Goal: Transaction & Acquisition: Obtain resource

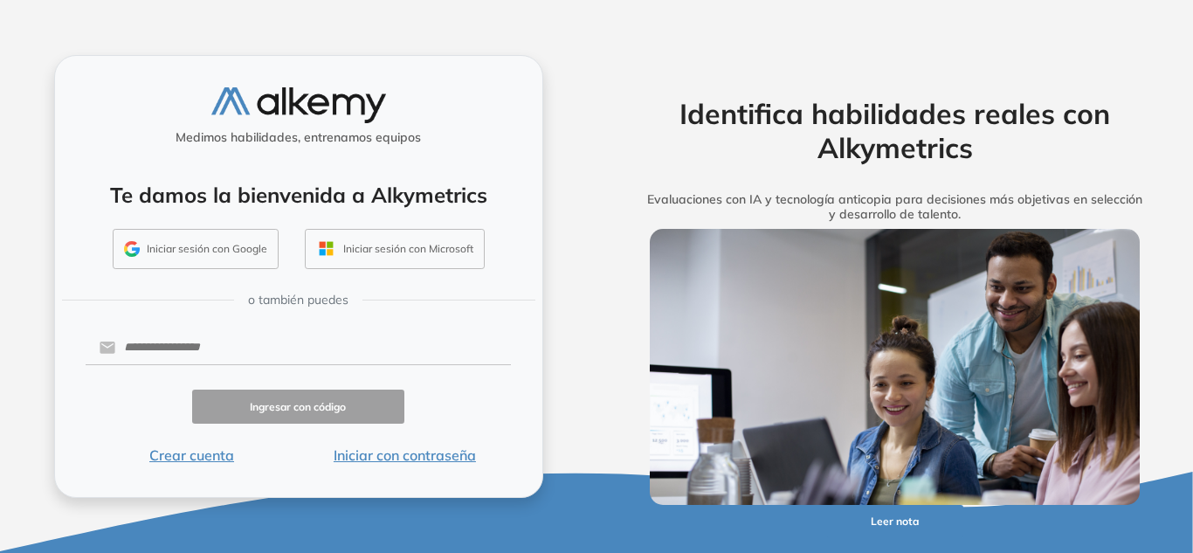
click at [205, 235] on button "Iniciar sesión con Google" at bounding box center [196, 249] width 166 height 40
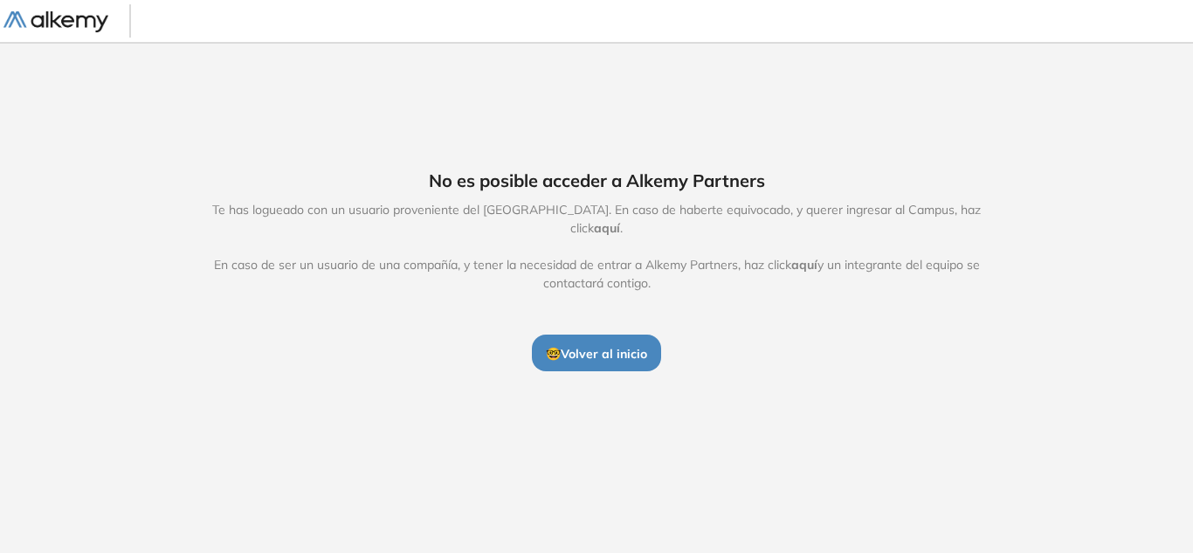
click at [565, 334] on button "🤓 Volver al inicio" at bounding box center [596, 352] width 129 height 37
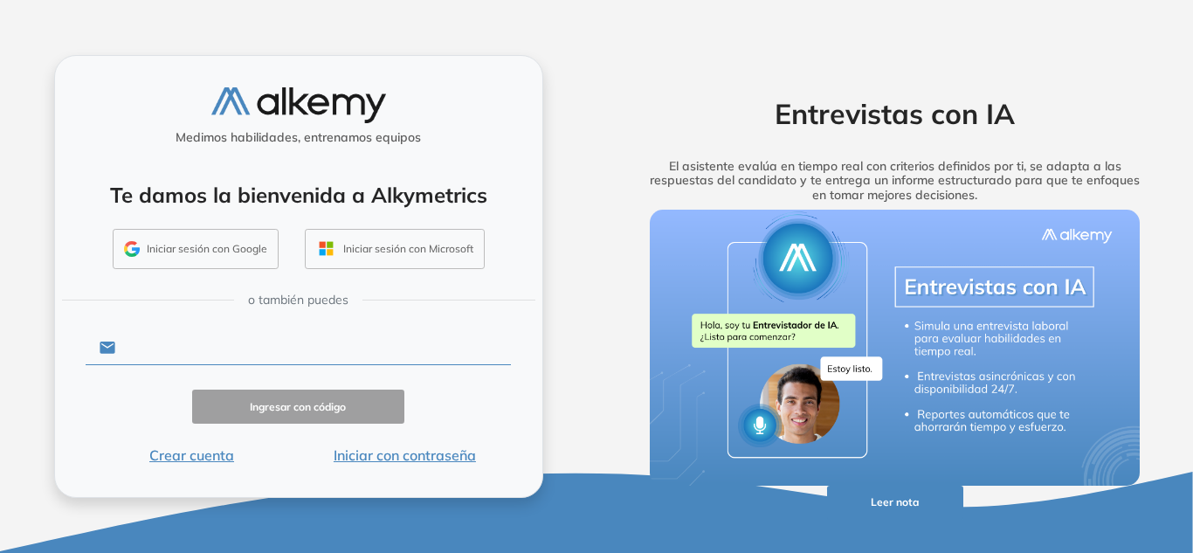
click at [392, 348] on input "text" at bounding box center [313, 347] width 396 height 33
click at [368, 455] on button "Iniciar con contraseña" at bounding box center [404, 454] width 213 height 21
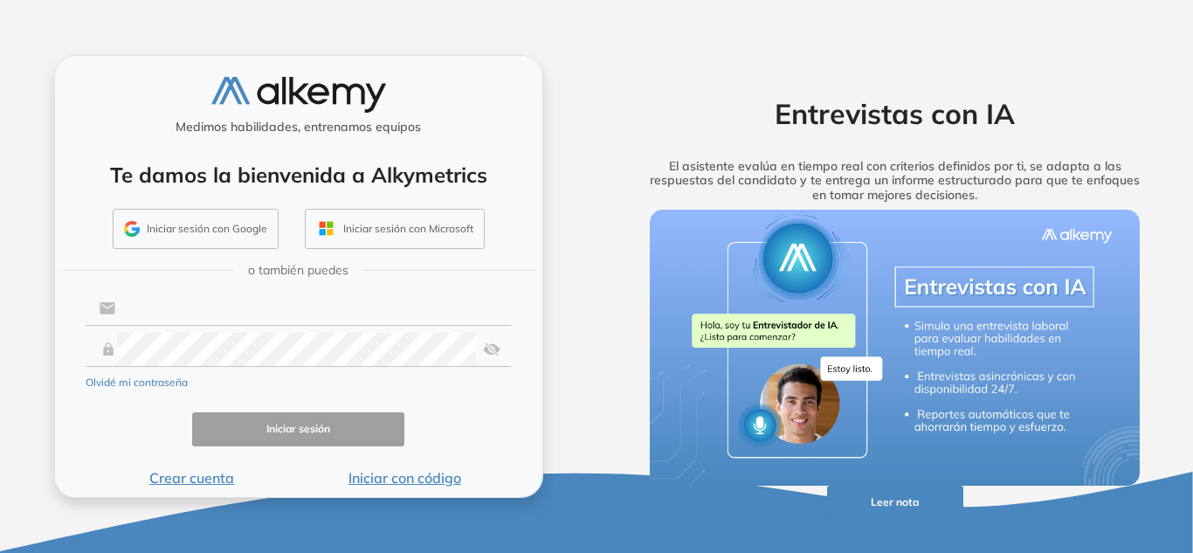
type input "**********"
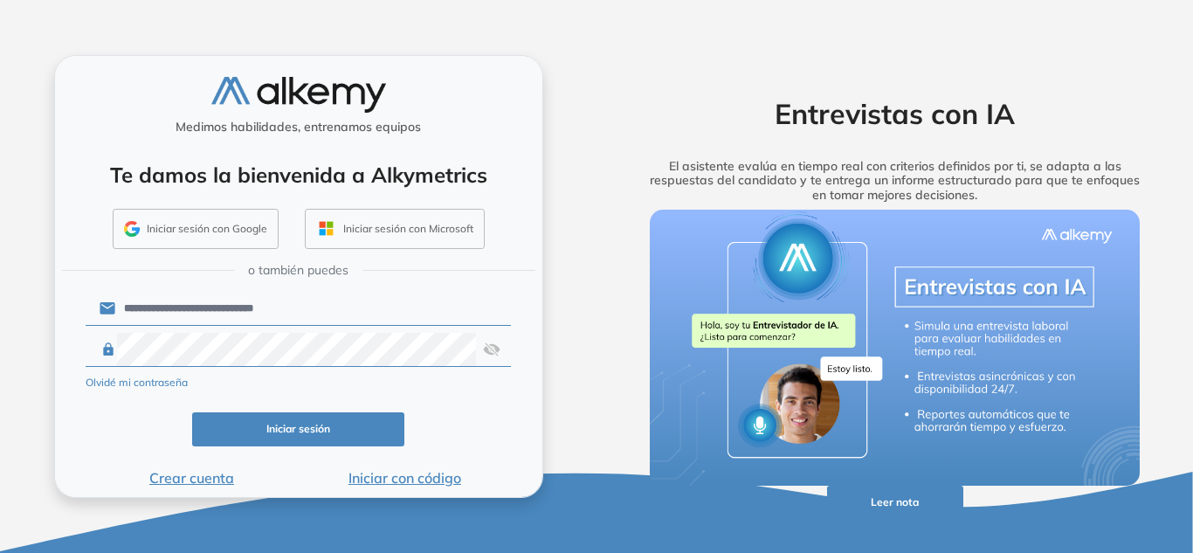
click at [251, 301] on input "**********" at bounding box center [313, 308] width 396 height 33
click at [122, 408] on form "**********" at bounding box center [299, 388] width 426 height 200
click at [224, 418] on button "Iniciar sesión" at bounding box center [298, 429] width 213 height 34
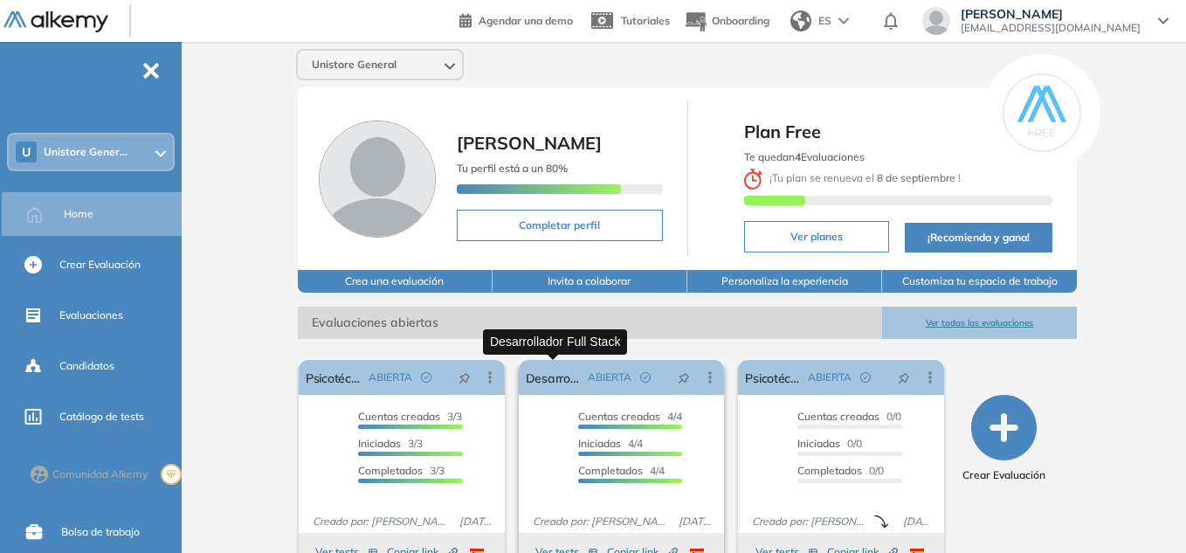
scroll to position [87, 0]
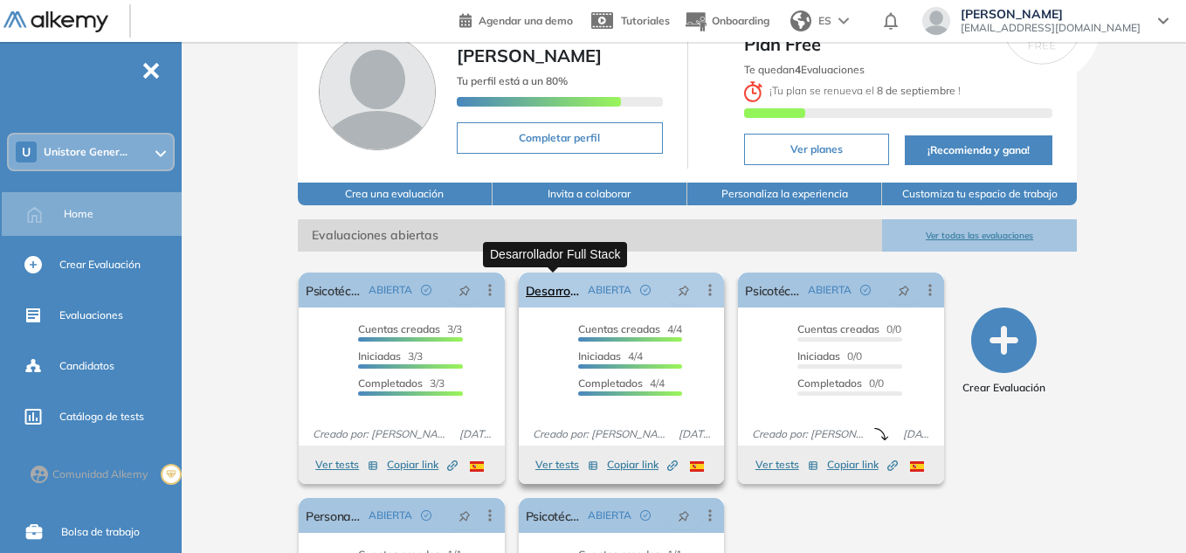
click at [560, 295] on link "Desarrollador Full Stack" at bounding box center [554, 289] width 56 height 35
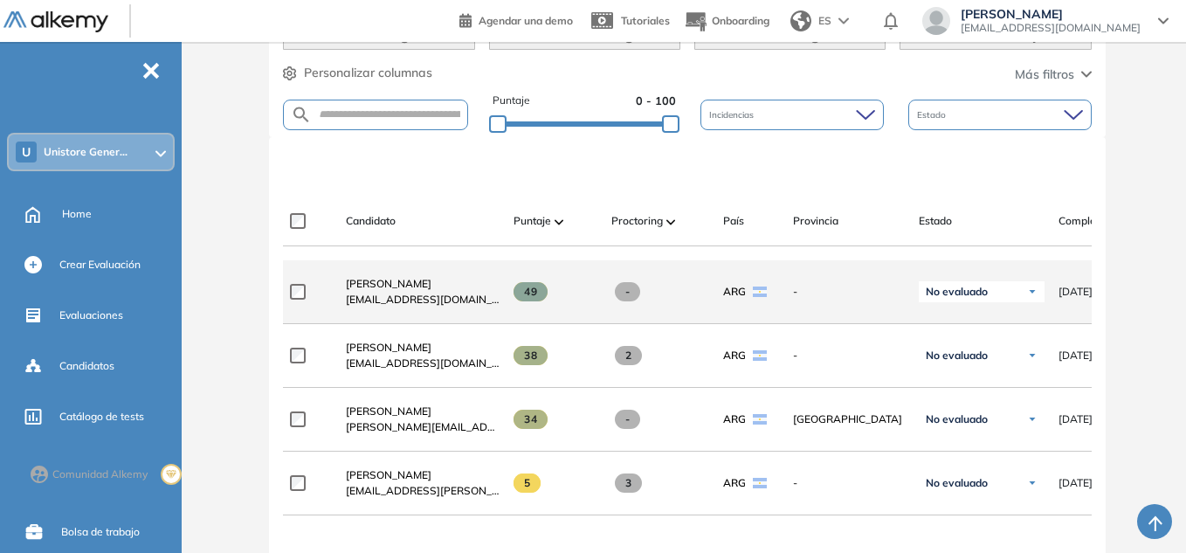
scroll to position [437, 0]
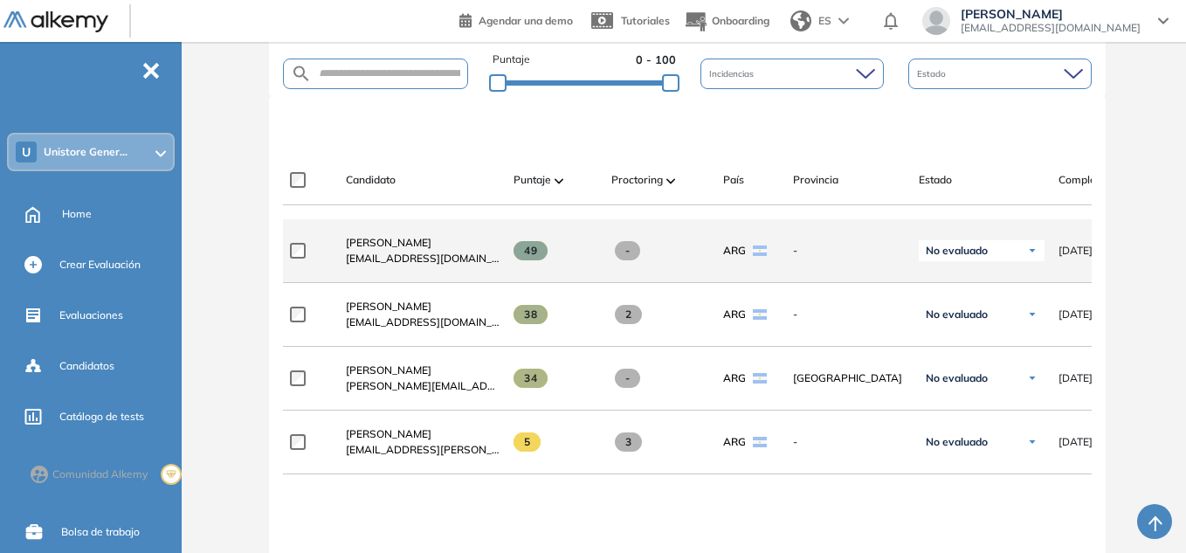
click at [603, 264] on div "-" at bounding box center [653, 250] width 112 height 47
click at [367, 249] on span "Georgina Costilla" at bounding box center [389, 242] width 86 height 13
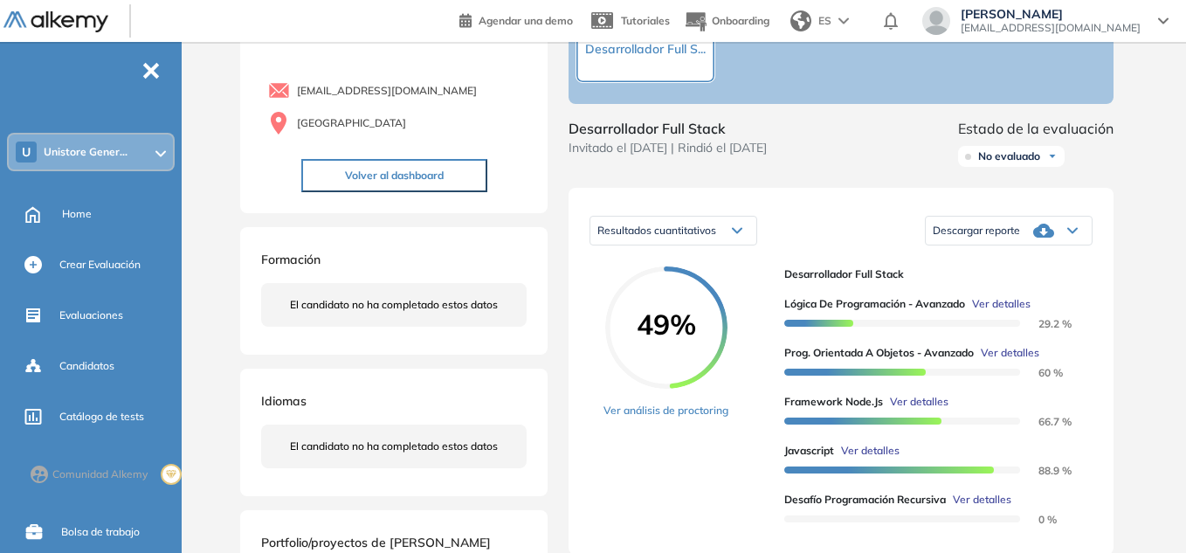
scroll to position [175, 0]
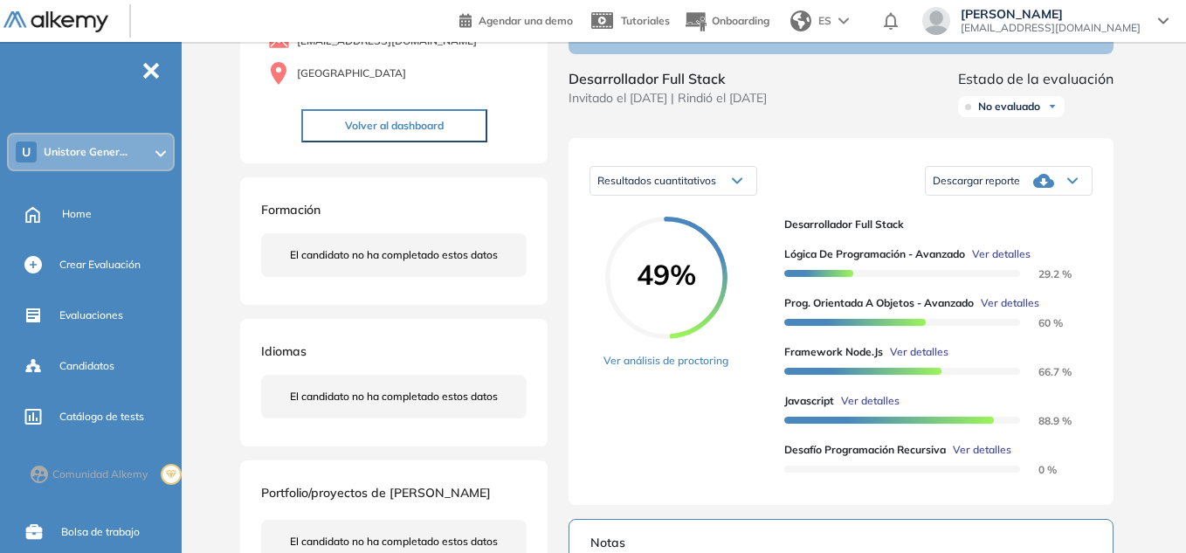
click at [969, 188] on span "Descargar reporte" at bounding box center [976, 181] width 87 height 14
click at [953, 212] on li "Descargar informe completo" at bounding box center [997, 203] width 129 height 17
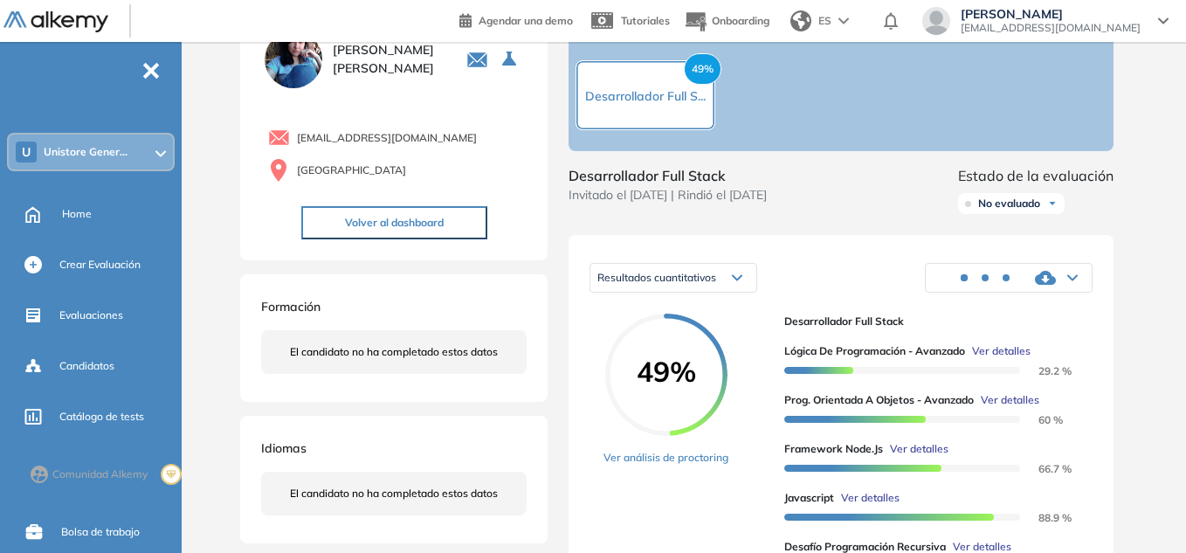
scroll to position [0, 0]
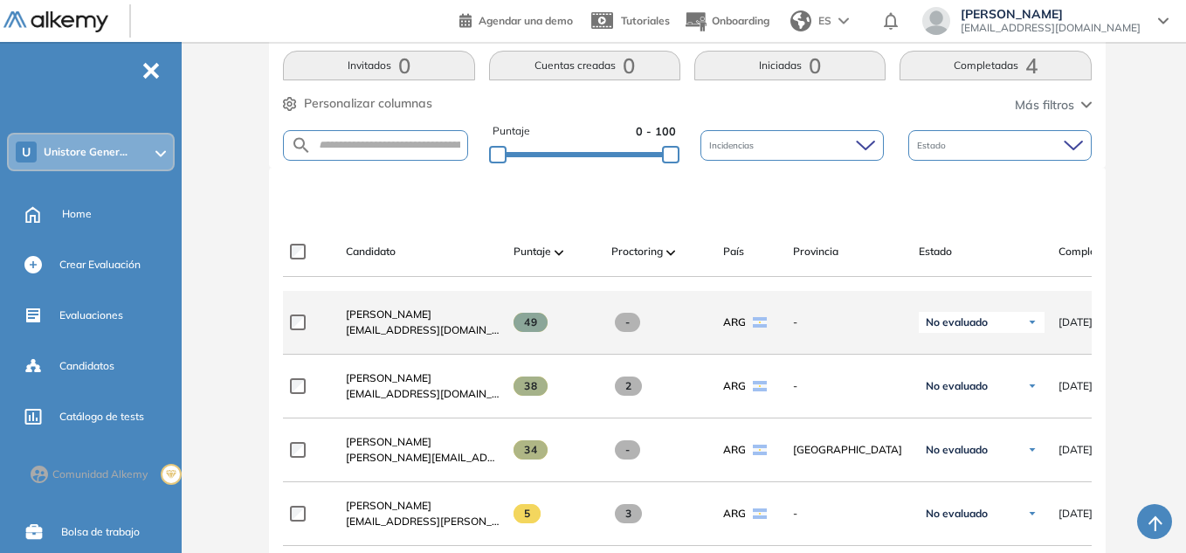
scroll to position [451, 0]
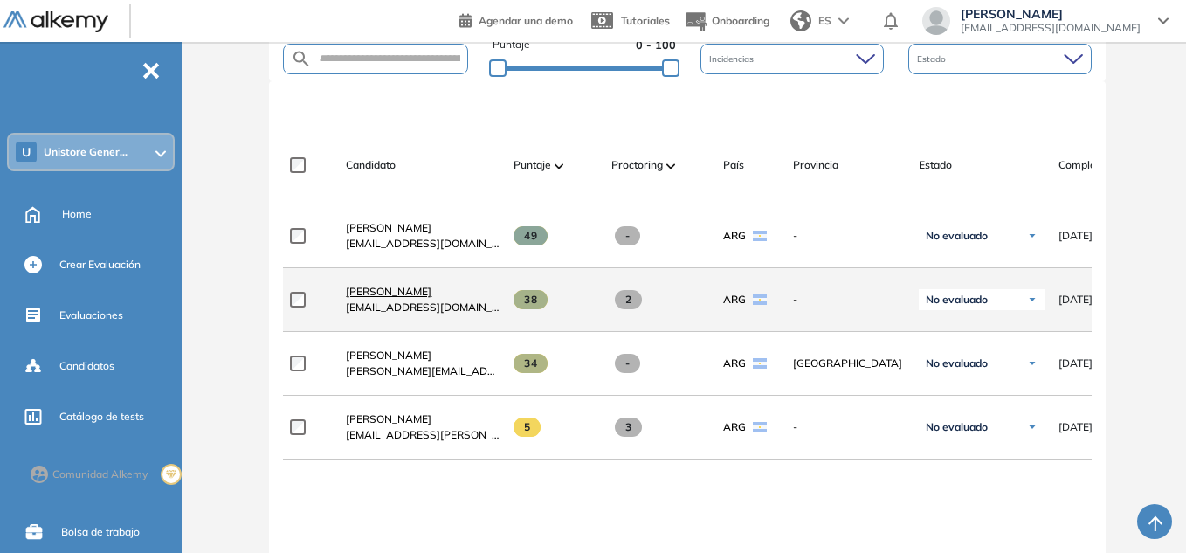
click at [393, 298] on span "Jaime Arias" at bounding box center [389, 291] width 86 height 13
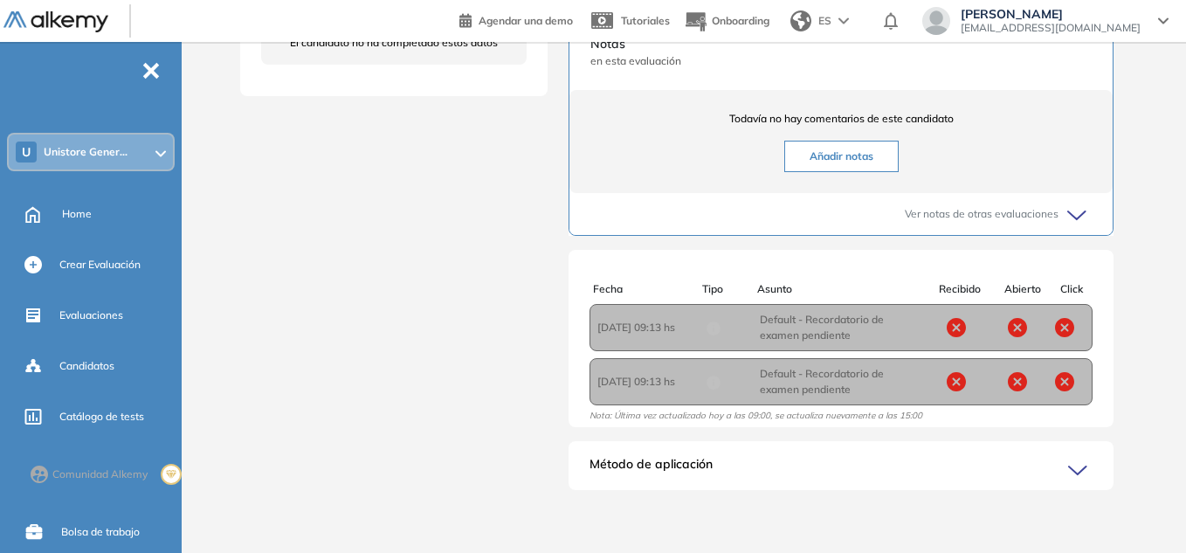
scroll to position [4, 0]
